Goal: Task Accomplishment & Management: Use online tool/utility

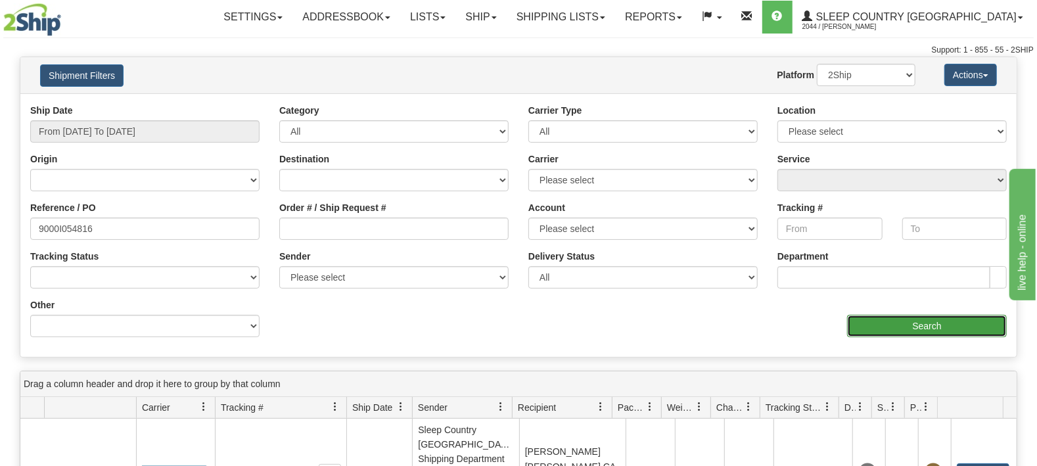
click at [893, 319] on input "Search" at bounding box center [927, 326] width 160 height 22
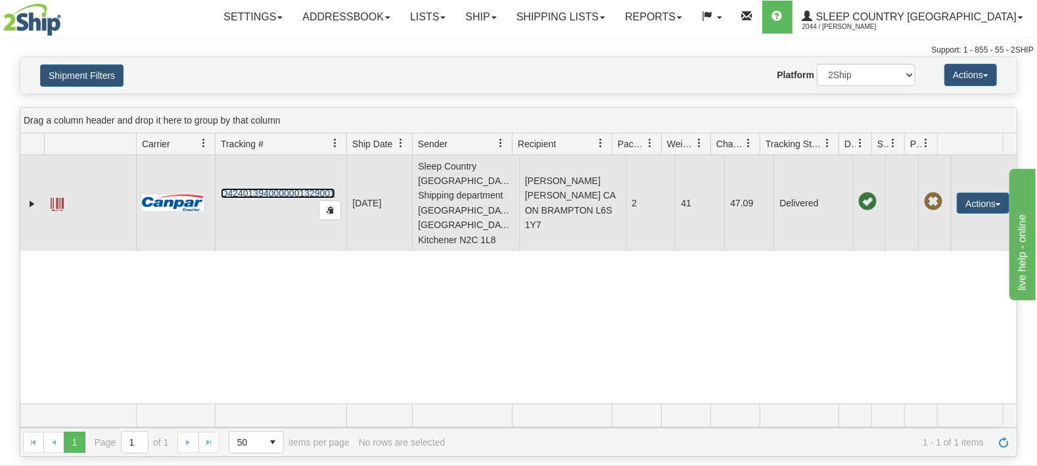
click at [309, 191] on link "D424013940000001329001" at bounding box center [278, 193] width 114 height 11
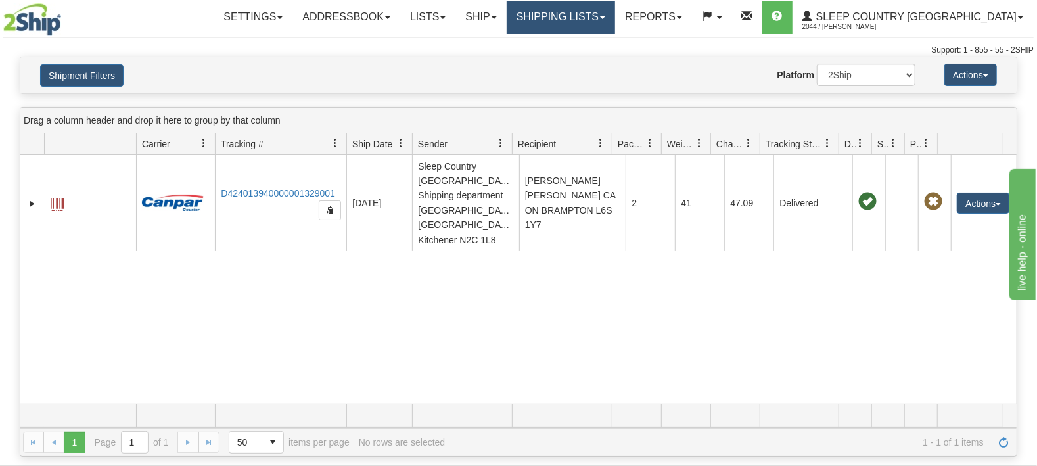
click at [599, 15] on link "Shipping lists" at bounding box center [560, 17] width 108 height 33
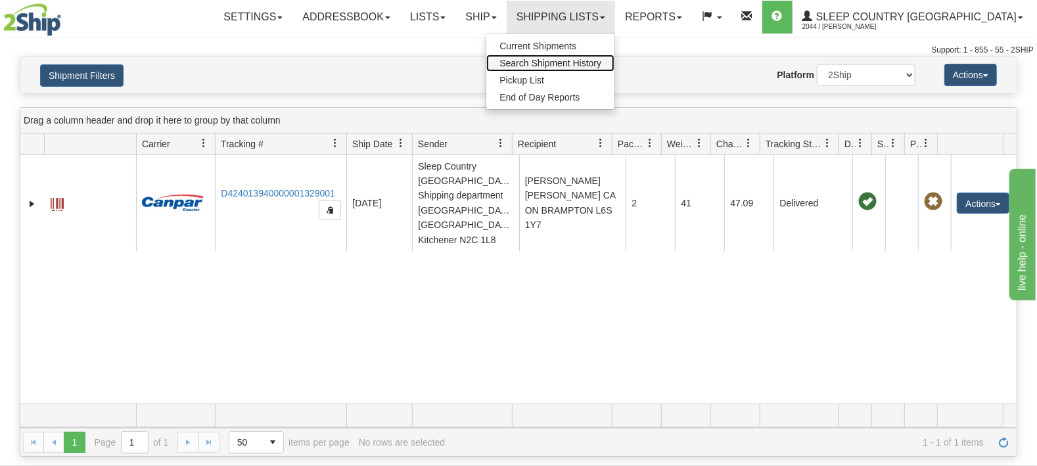
drag, startPoint x: 617, startPoint y: 58, endPoint x: 595, endPoint y: 58, distance: 22.3
click at [614, 57] on link "Search Shipment History" at bounding box center [550, 63] width 128 height 17
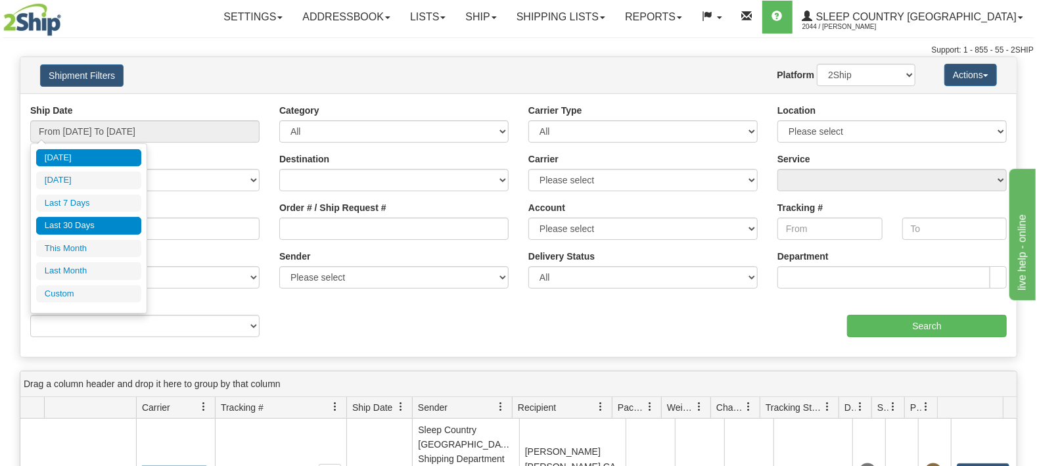
click at [101, 222] on li "Last 30 Days" at bounding box center [88, 226] width 105 height 18
type input "From 08/10/2025 To 09/08/2025"
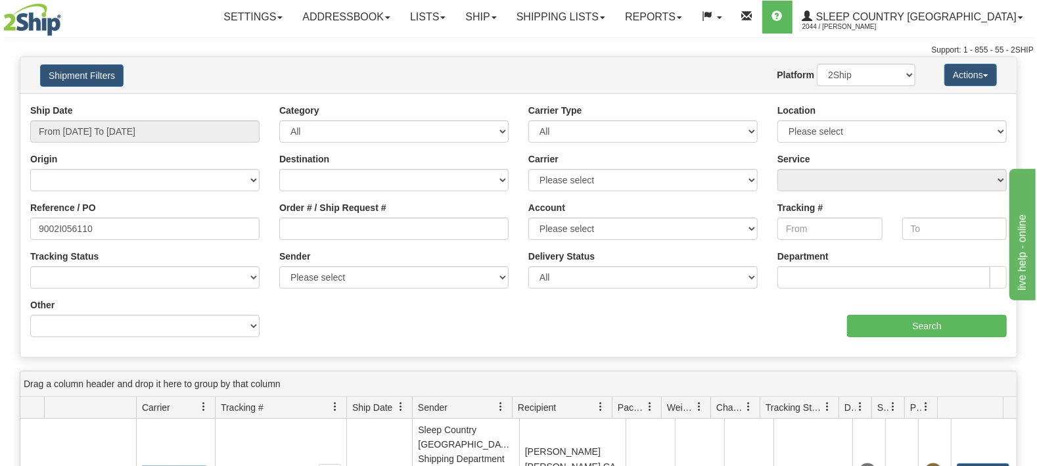
drag, startPoint x: 837, startPoint y: 325, endPoint x: 868, endPoint y: 324, distance: 30.9
click at [839, 324] on div "aaa Search" at bounding box center [767, 317] width 498 height 39
click at [868, 324] on input "Search" at bounding box center [927, 326] width 160 height 22
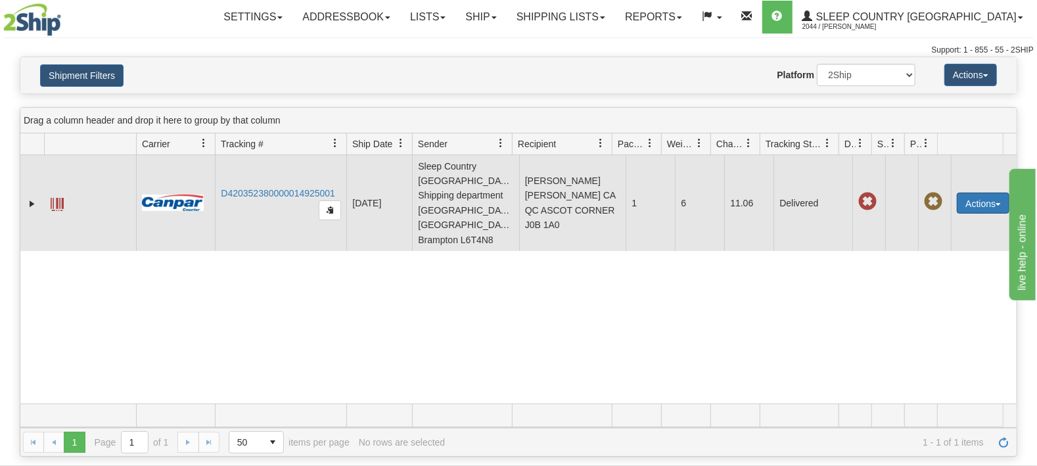
click at [973, 192] on button "Actions" at bounding box center [982, 202] width 53 height 21
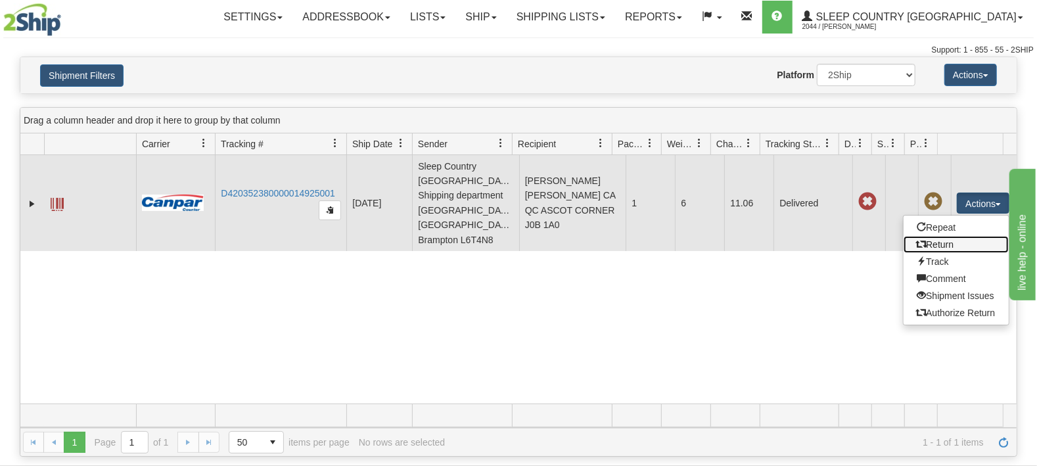
click at [938, 236] on link "Return" at bounding box center [955, 244] width 105 height 17
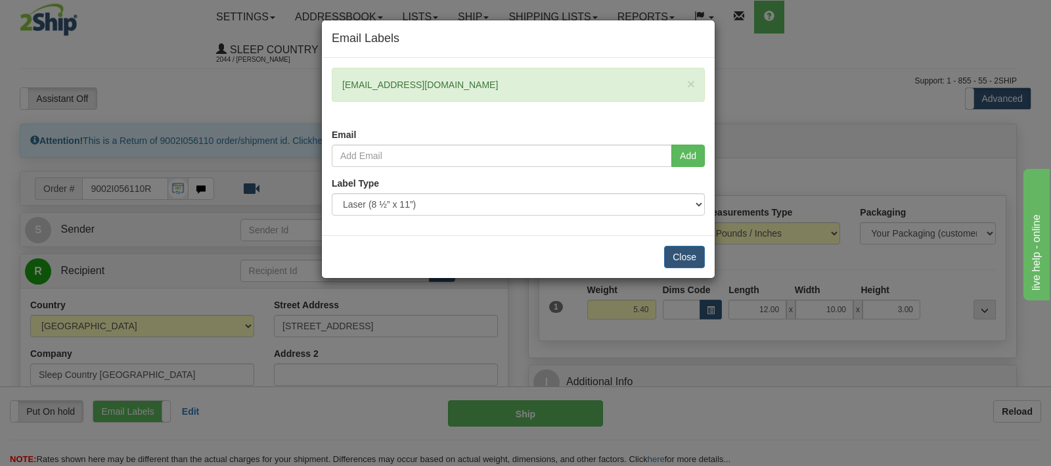
drag, startPoint x: 470, startPoint y: 81, endPoint x: 329, endPoint y: 75, distance: 141.4
click at [329, 75] on div "× [EMAIL_ADDRESS][DOMAIN_NAME] Email" at bounding box center [518, 106] width 393 height 77
copy div "[EMAIL_ADDRESS][DOMAIN_NAME]"
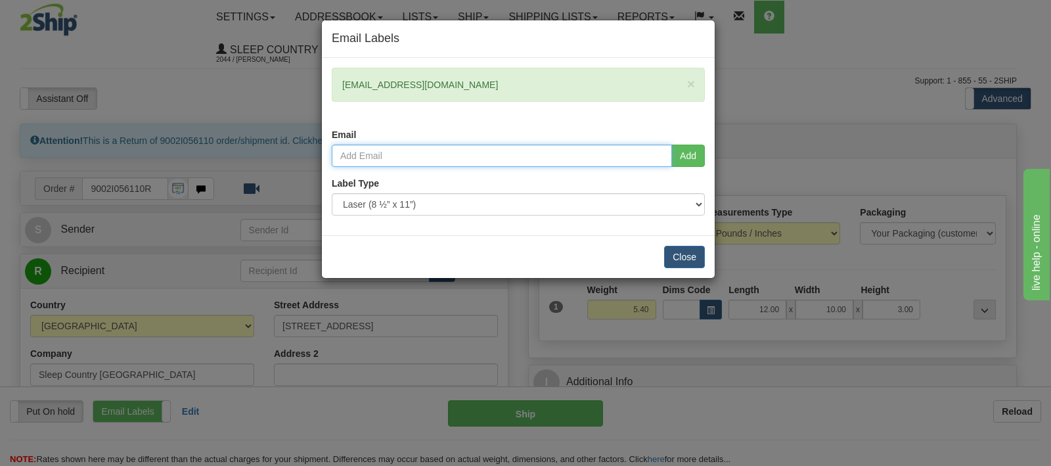
click at [401, 150] on input "email" at bounding box center [502, 156] width 340 height 22
paste input "[EMAIL_ADDRESS][DOMAIN_NAME]"
type input "[EMAIL_ADDRESS][DOMAIN_NAME]"
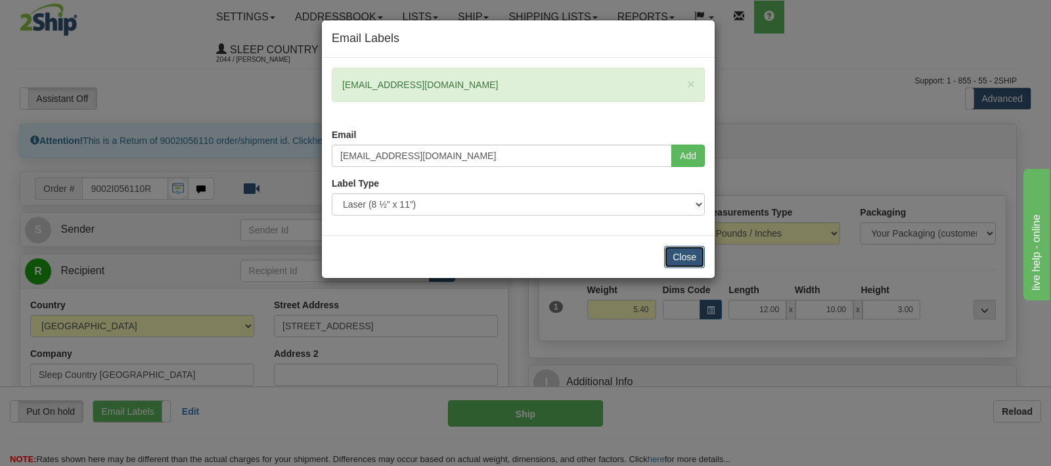
click at [677, 255] on button "Close" at bounding box center [684, 257] width 41 height 22
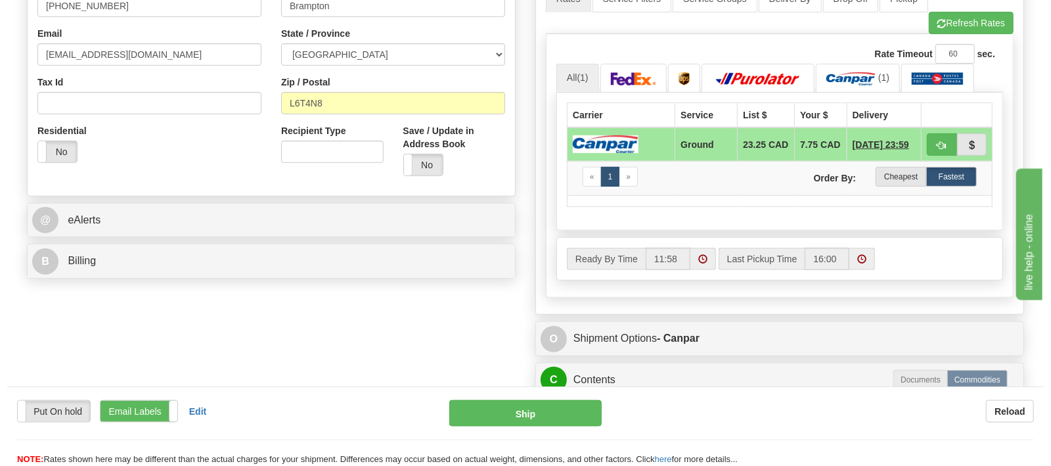
scroll to position [483, 0]
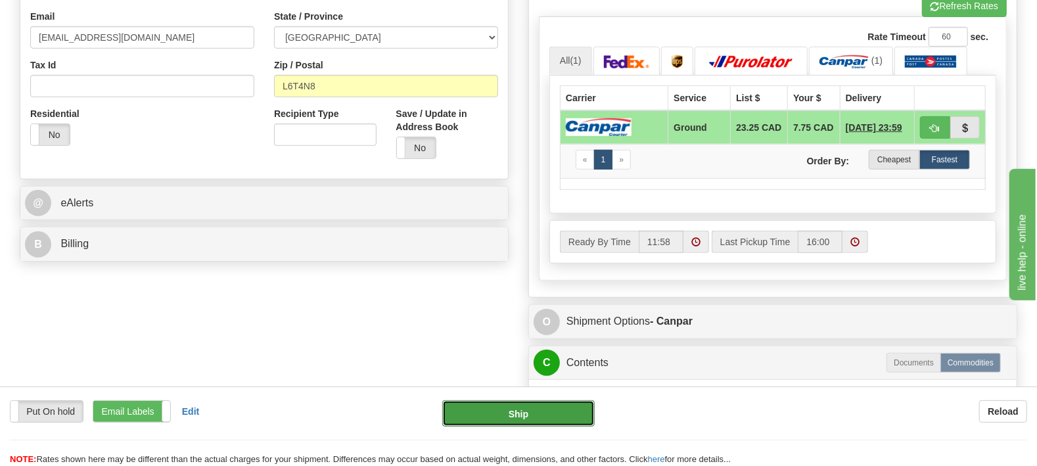
click at [499, 416] on button "Ship" at bounding box center [518, 413] width 153 height 26
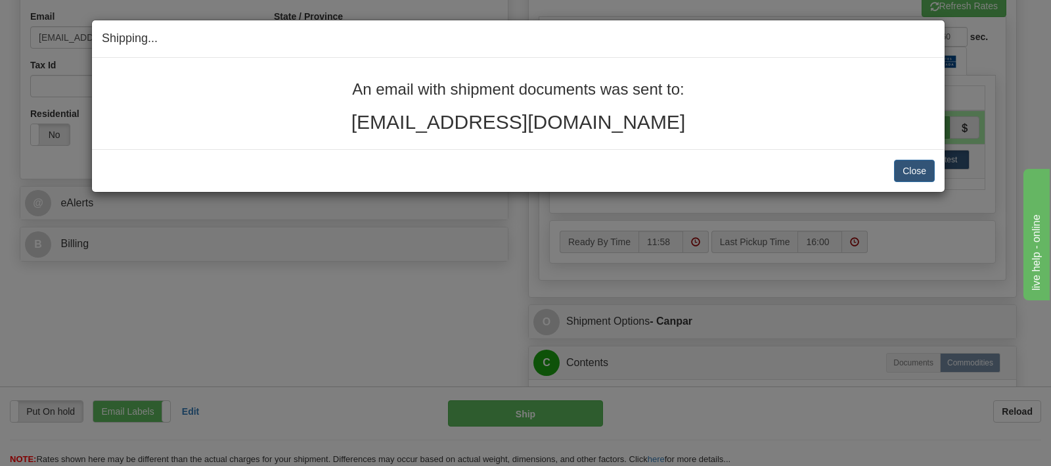
drag, startPoint x: 704, startPoint y: 127, endPoint x: 277, endPoint y: 94, distance: 428.9
click at [277, 94] on div "An email with shipment documents was sent to: jeromenadeau@outlook.com" at bounding box center [518, 107] width 833 height 52
copy div "An email with shipment documents was sent to: jeromenadeau@outlook.com"
click at [916, 170] on button "Close" at bounding box center [914, 171] width 41 height 22
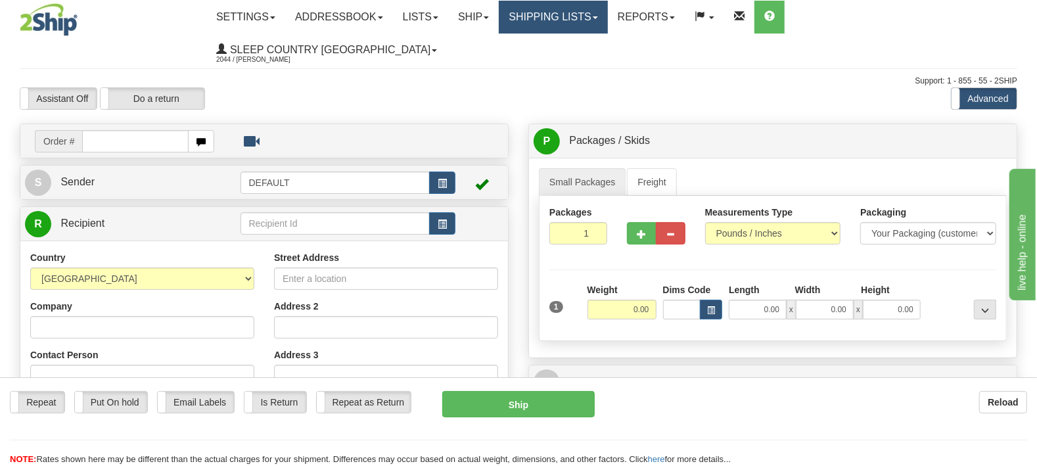
click at [583, 11] on link "Shipping lists" at bounding box center [553, 17] width 108 height 33
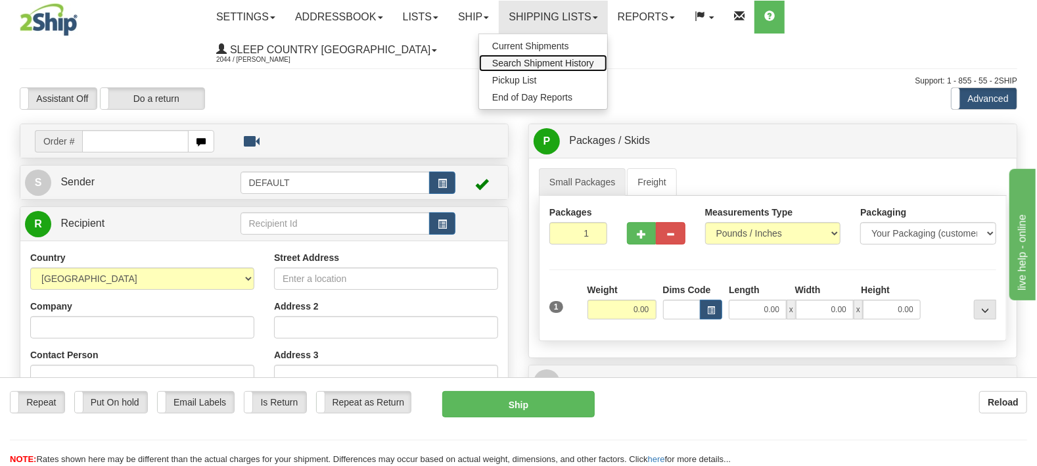
click at [594, 64] on span "Search Shipment History" at bounding box center [543, 63] width 102 height 11
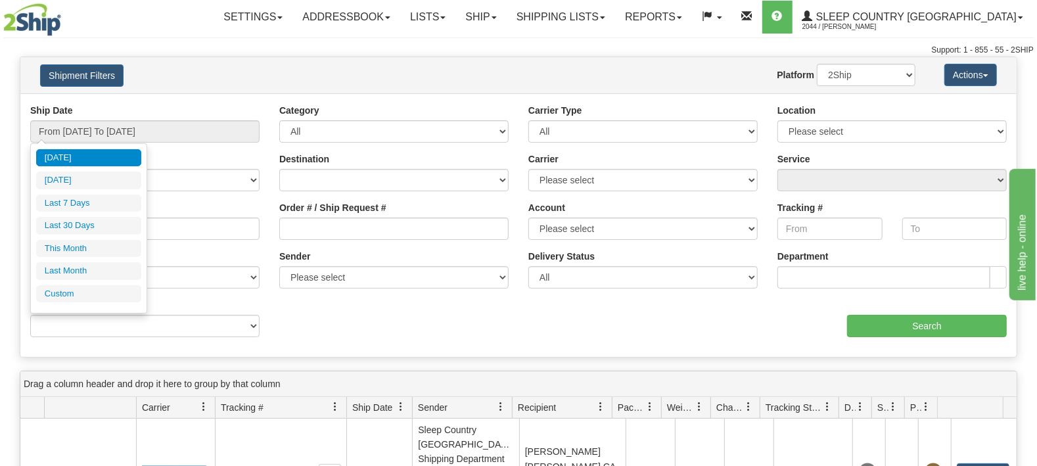
click at [79, 229] on li "Last 30 Days" at bounding box center [88, 226] width 105 height 18
type input "From [DATE] To [DATE]"
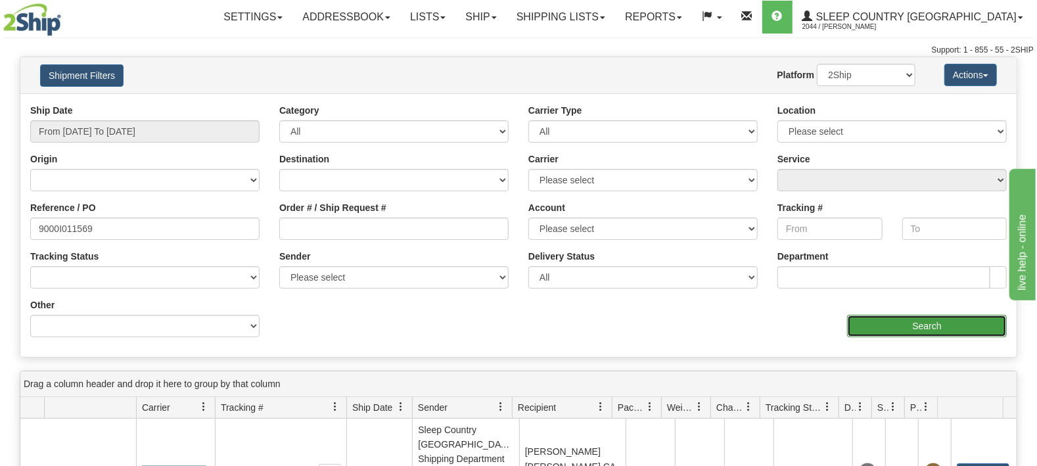
click at [935, 325] on input "Search" at bounding box center [927, 326] width 160 height 22
